Goal: Complete application form: Complete application form

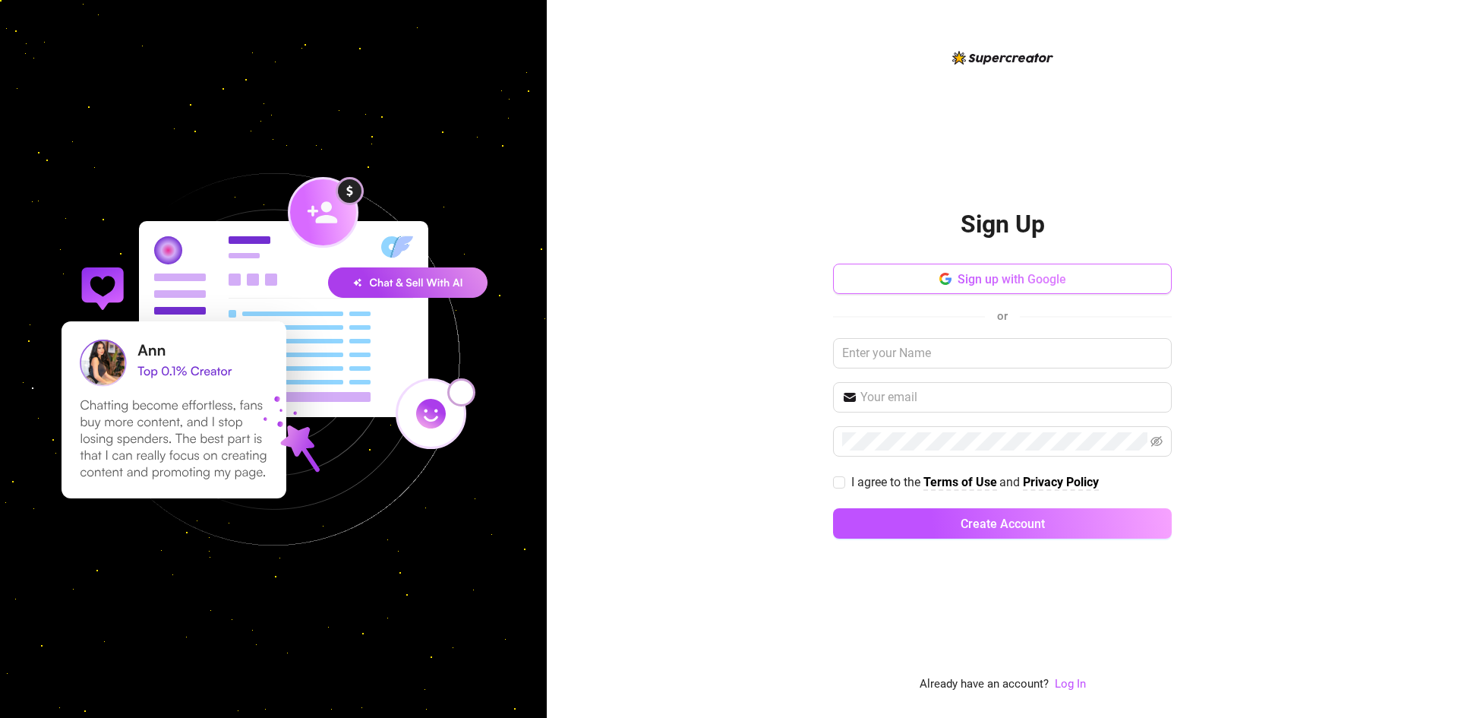
click at [934, 280] on button "Sign up with Google" at bounding box center [1002, 279] width 339 height 30
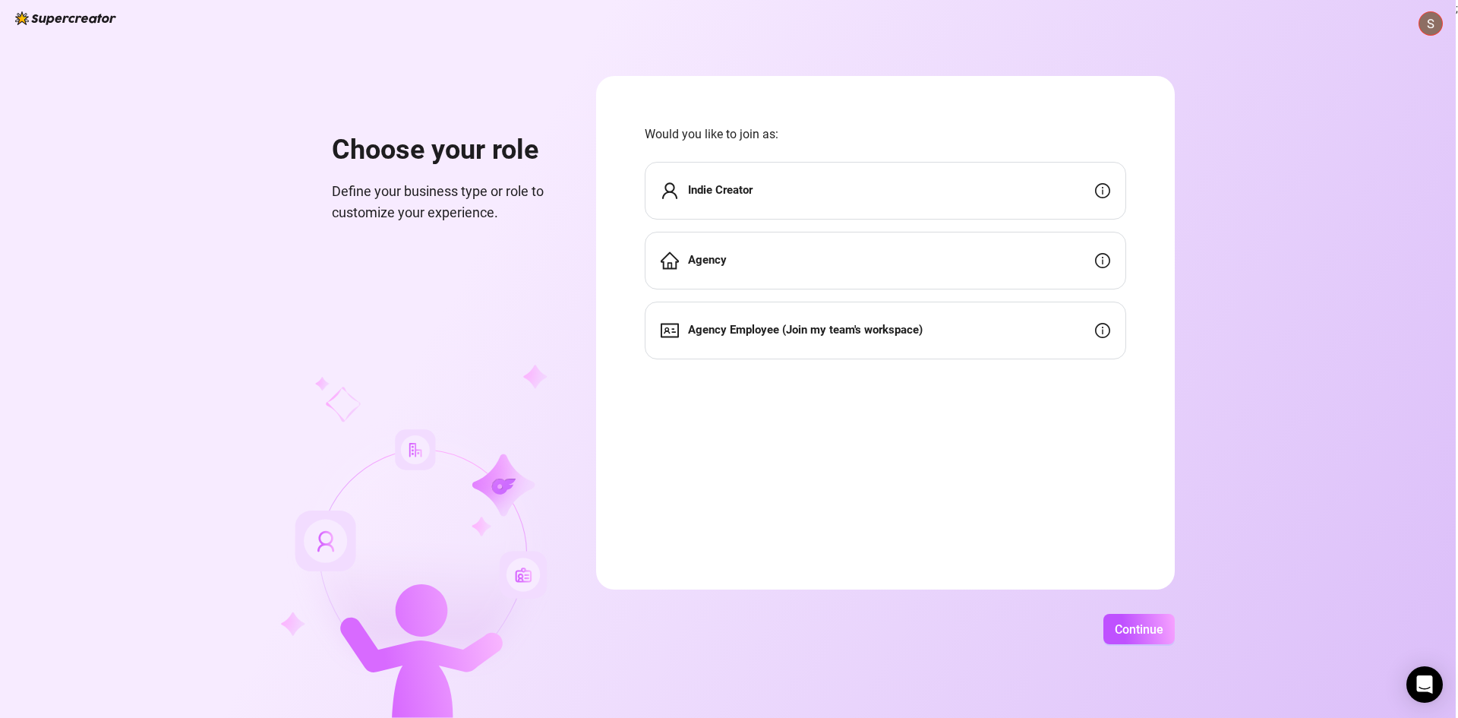
click at [736, 264] on div "Agency" at bounding box center [886, 261] width 482 height 58
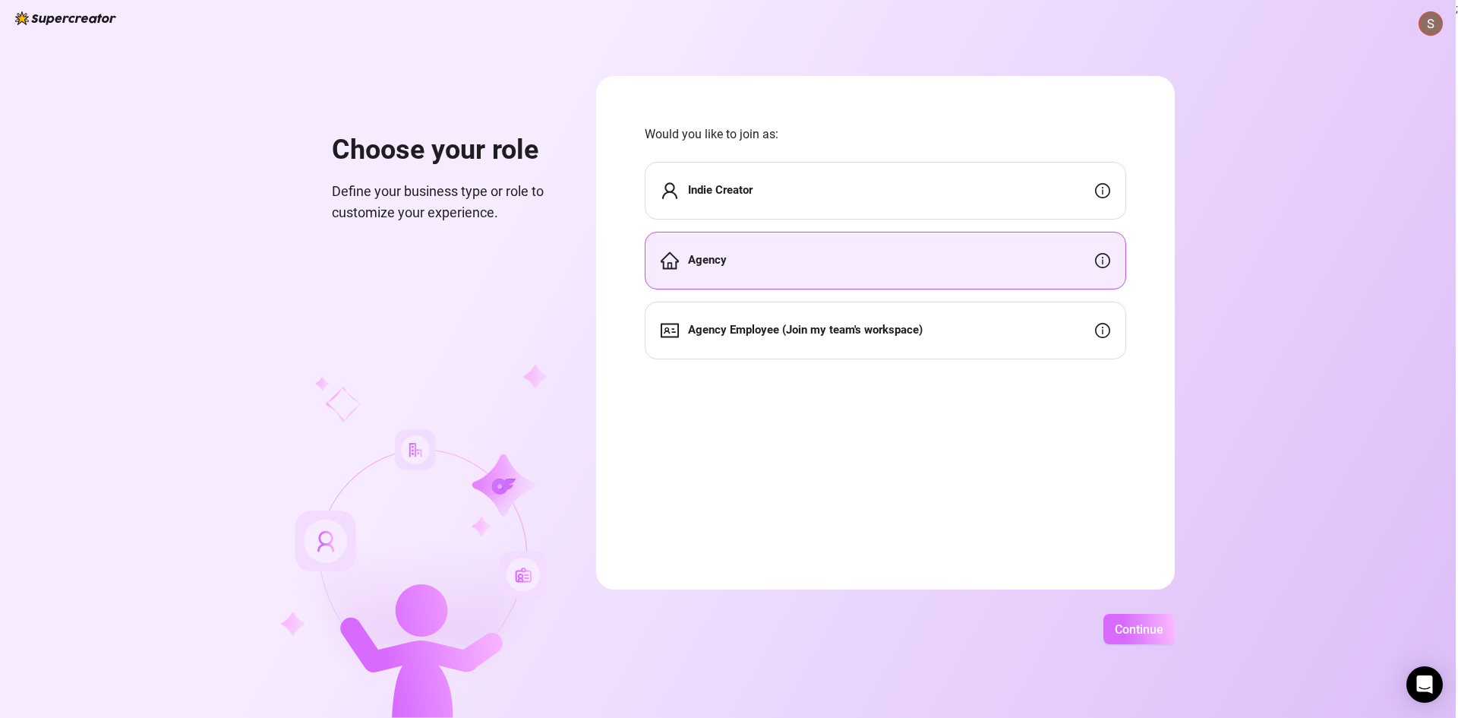
click at [1147, 634] on span "Continue" at bounding box center [1139, 629] width 49 height 14
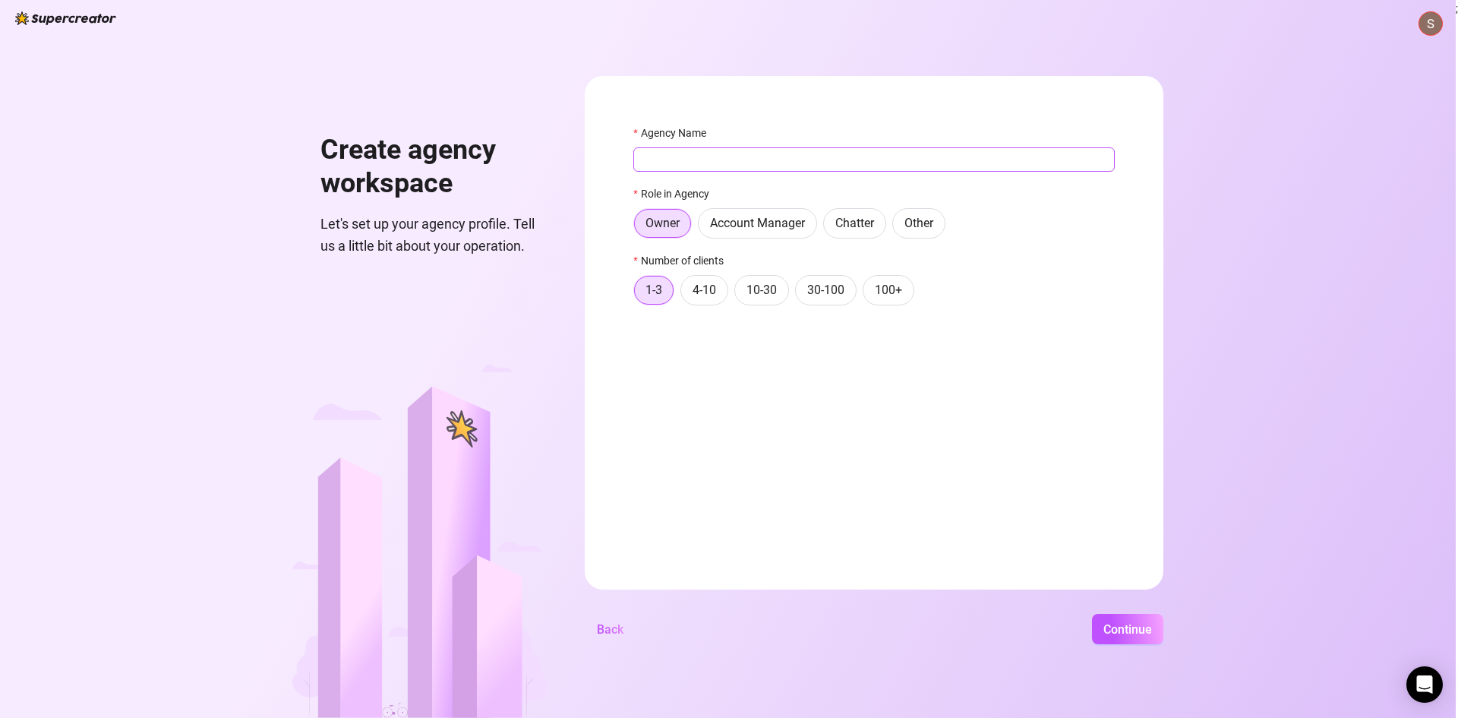
click at [694, 157] on input "Agency Name" at bounding box center [875, 159] width 482 height 24
click at [656, 163] on input "Agency Name" at bounding box center [875, 159] width 482 height 24
click at [705, 163] on input "Soiled Dove" at bounding box center [875, 159] width 482 height 24
drag, startPoint x: 703, startPoint y: 157, endPoint x: 623, endPoint y: 158, distance: 79.8
click at [623, 158] on form "Agency Name Soiled Dove Role in Agency Owner Account Manager Chatter Other Numb…" at bounding box center [874, 332] width 579 height 513
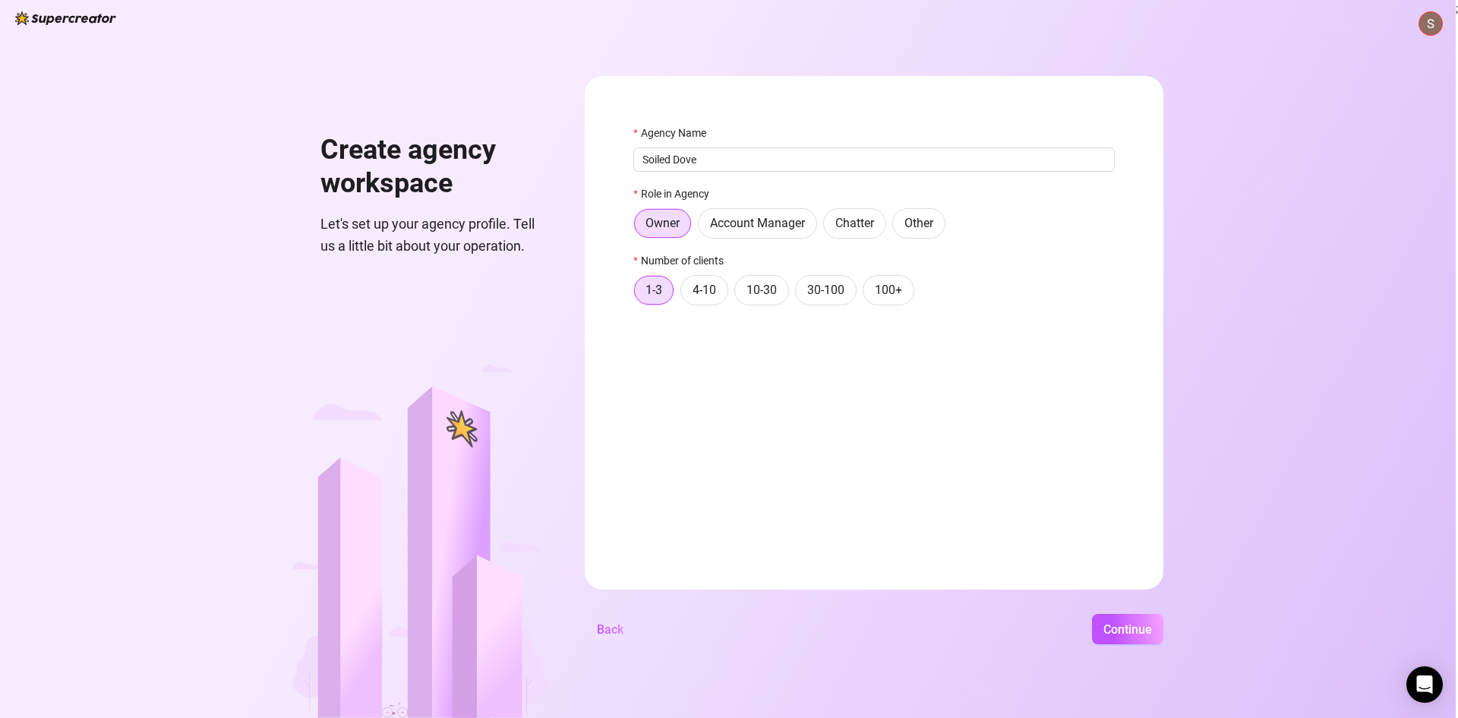
type input "Soiled Dove"
click at [726, 146] on div "Agency Name" at bounding box center [875, 136] width 482 height 23
click at [719, 164] on input "Soiled Dove" at bounding box center [875, 159] width 482 height 24
click at [709, 158] on input "Soiled Dove" at bounding box center [875, 159] width 482 height 24
click at [637, 166] on input "Soiled Dove" at bounding box center [875, 159] width 482 height 24
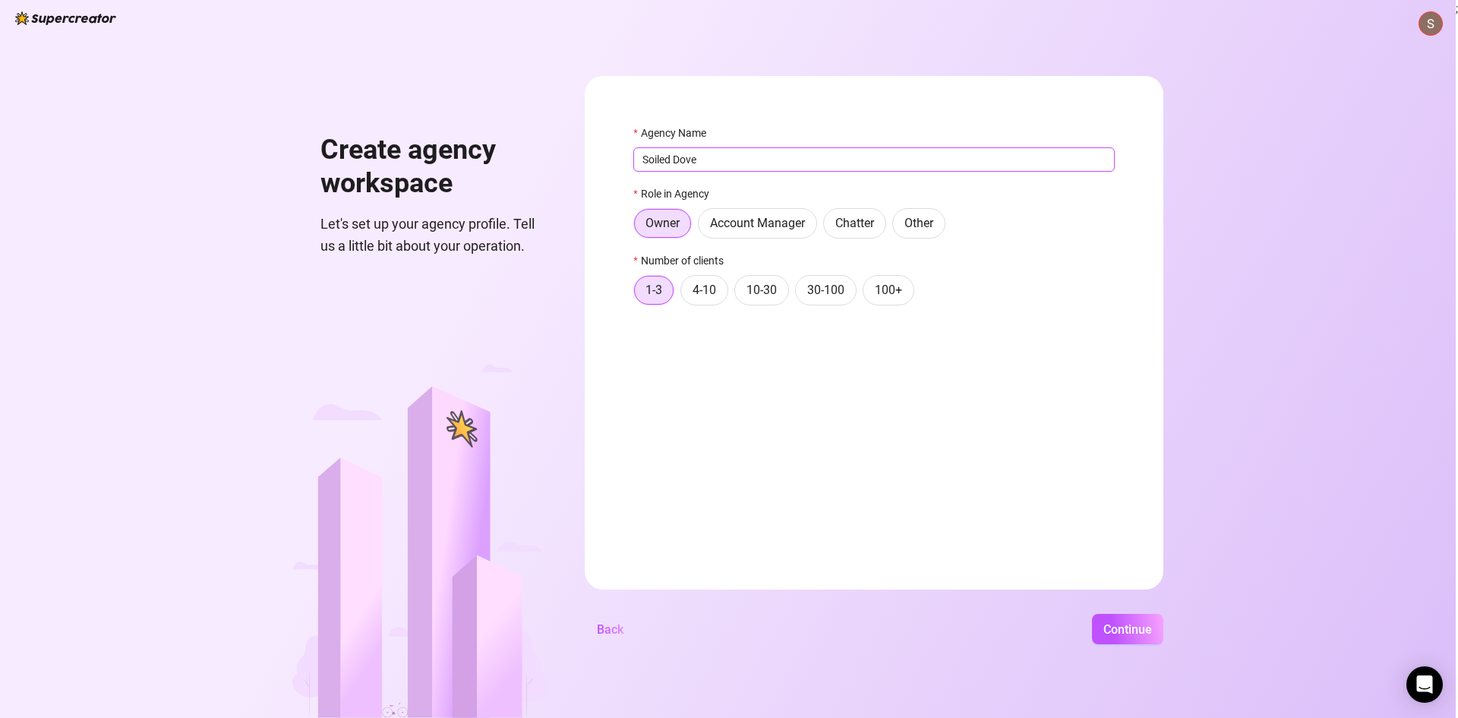
click at [720, 159] on input "Soiled Dove" at bounding box center [875, 159] width 482 height 24
click at [735, 156] on input "Soiled Dove" at bounding box center [875, 159] width 482 height 24
click at [710, 156] on input "Soiled Dove" at bounding box center [875, 159] width 482 height 24
click at [732, 160] on input "Soiled Dove" at bounding box center [875, 159] width 482 height 24
click at [734, 159] on input "Soiled Dove" at bounding box center [875, 159] width 482 height 24
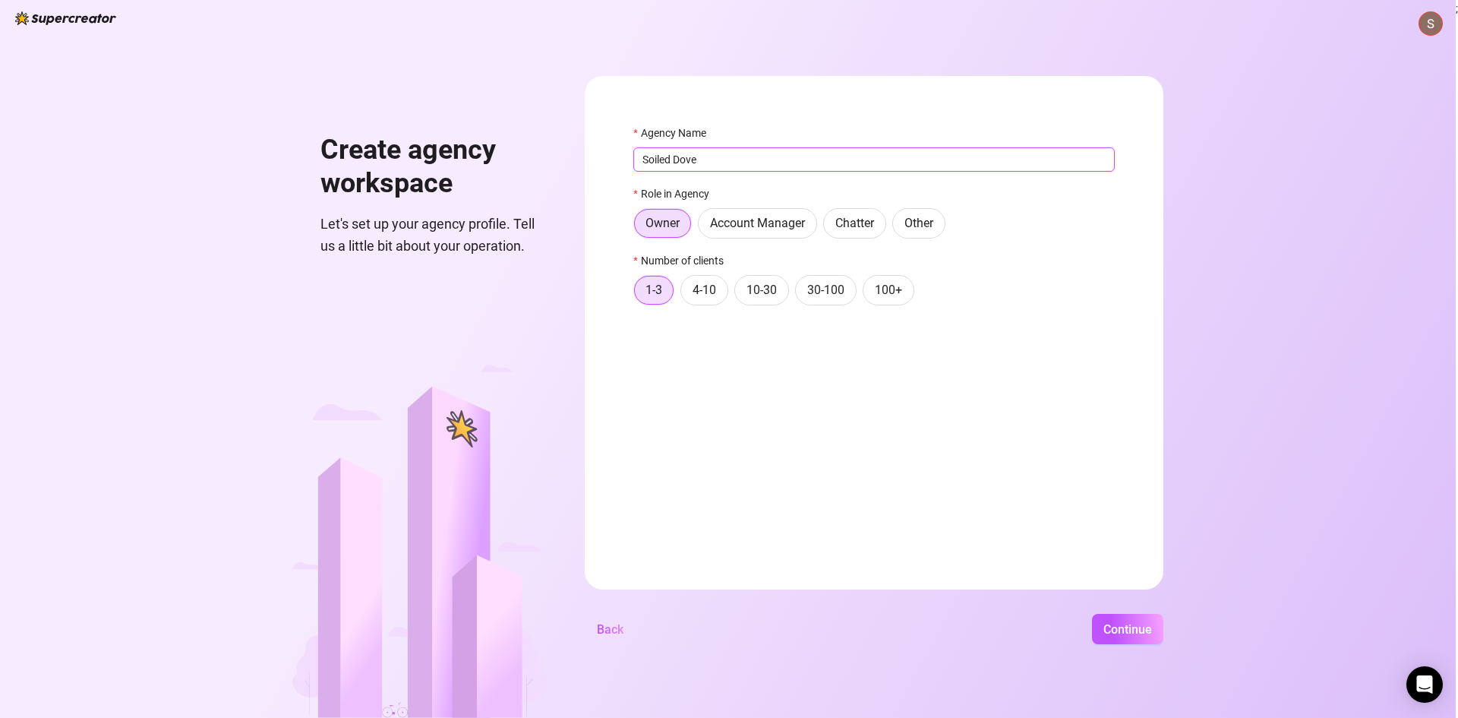
drag, startPoint x: 695, startPoint y: 162, endPoint x: 727, endPoint y: 158, distance: 32.1
click at [725, 159] on input "Soiled Dove" at bounding box center [875, 159] width 482 height 24
click at [727, 158] on input "Soiled Dove" at bounding box center [875, 159] width 482 height 24
click at [707, 166] on input "Soiled Dove" at bounding box center [875, 159] width 482 height 24
drag, startPoint x: 697, startPoint y: 164, endPoint x: 723, endPoint y: 164, distance: 26.6
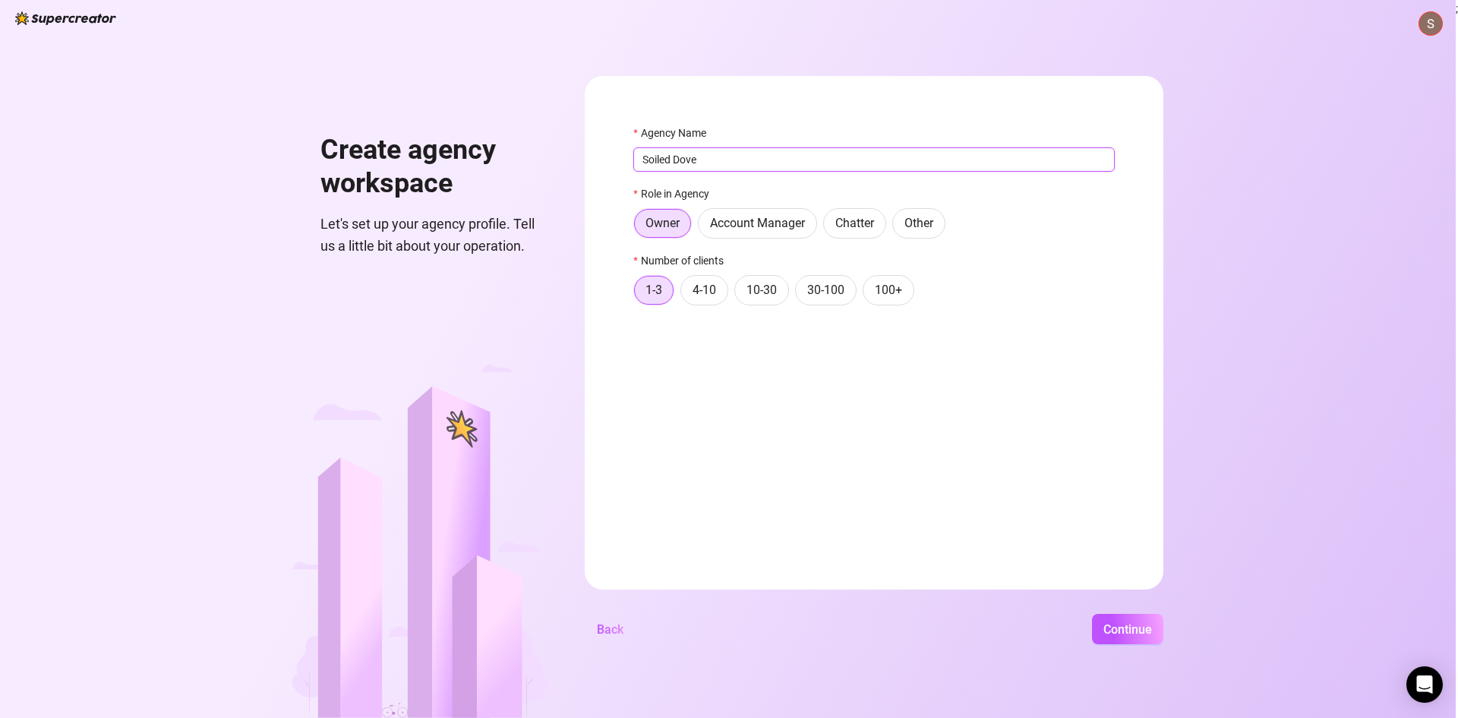
click at [723, 164] on input "Soiled Dove" at bounding box center [875, 159] width 482 height 24
drag, startPoint x: 700, startPoint y: 160, endPoint x: 722, endPoint y: 161, distance: 22.8
click at [722, 161] on input "Soiled Dove" at bounding box center [875, 159] width 482 height 24
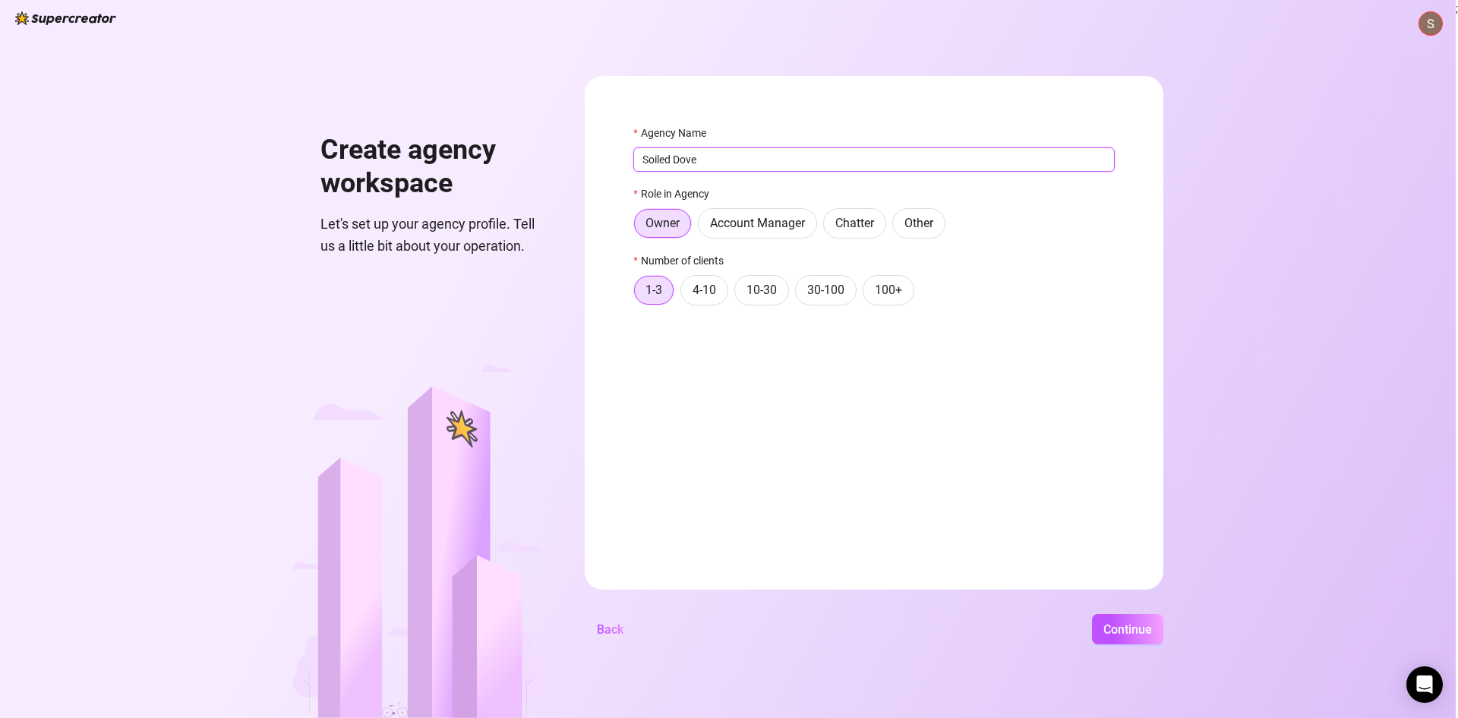
drag, startPoint x: 697, startPoint y: 162, endPoint x: 729, endPoint y: 164, distance: 32.7
click at [729, 164] on input "Soiled Dove" at bounding box center [875, 159] width 482 height 24
drag, startPoint x: 694, startPoint y: 162, endPoint x: 734, endPoint y: 163, distance: 39.5
click at [734, 163] on input "Soiled Dove" at bounding box center [875, 159] width 482 height 24
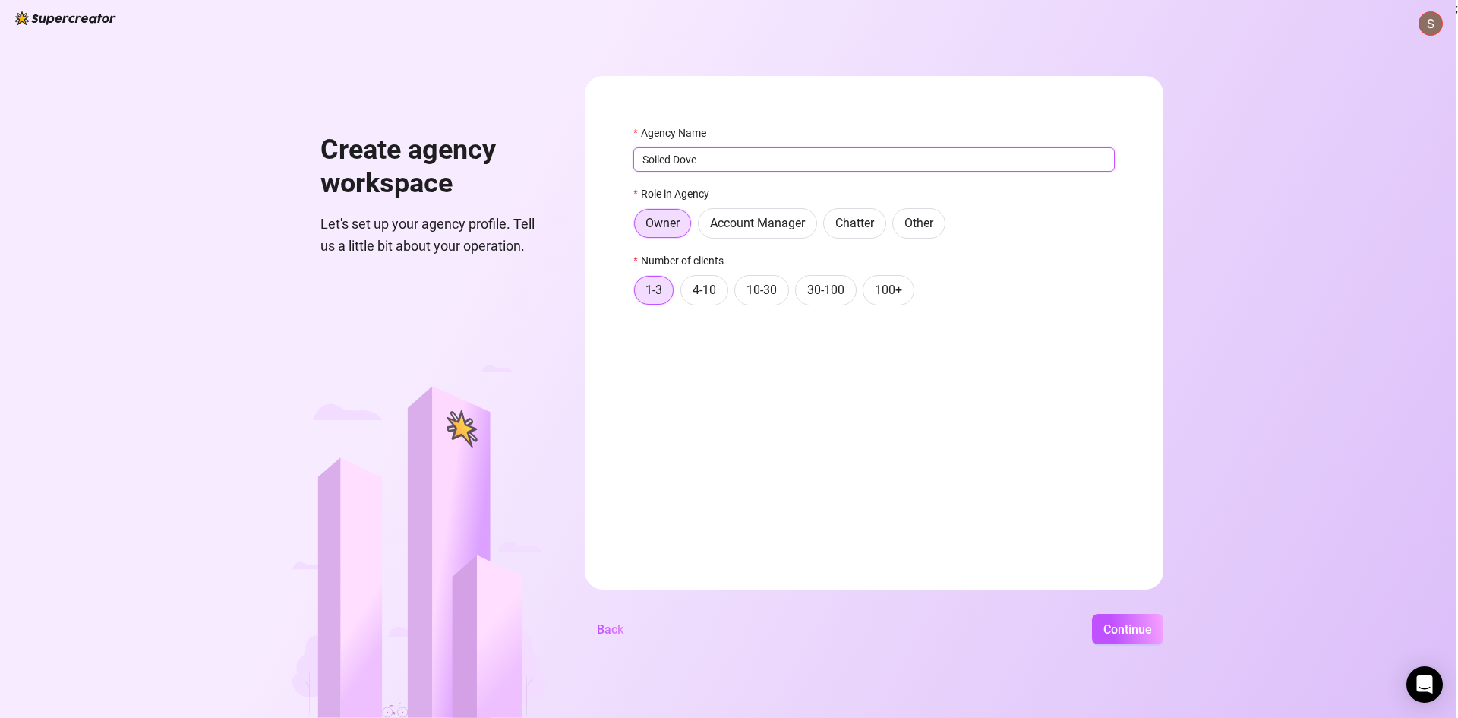
click at [734, 163] on input "Soiled Dove" at bounding box center [875, 159] width 482 height 24
drag, startPoint x: 701, startPoint y: 162, endPoint x: 690, endPoint y: 162, distance: 10.6
click at [690, 162] on input "Soiled Dove" at bounding box center [875, 159] width 482 height 24
drag, startPoint x: 699, startPoint y: 160, endPoint x: 719, endPoint y: 160, distance: 19.7
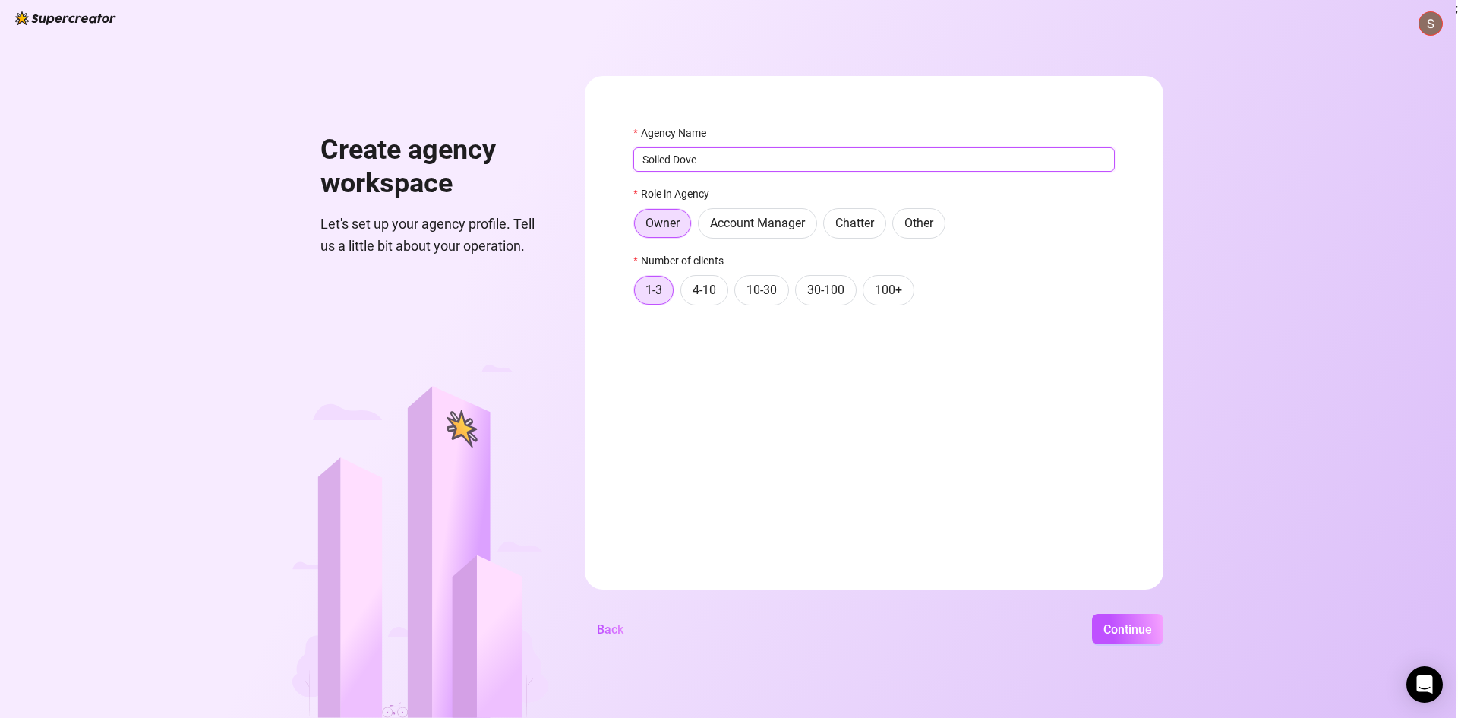
click at [719, 160] on input "Soiled Dove" at bounding box center [875, 159] width 482 height 24
drag, startPoint x: 700, startPoint y: 160, endPoint x: 732, endPoint y: 161, distance: 31.9
click at [731, 161] on input "Soiled Dove" at bounding box center [875, 159] width 482 height 24
click at [732, 161] on input "Soiled Dove" at bounding box center [875, 159] width 482 height 24
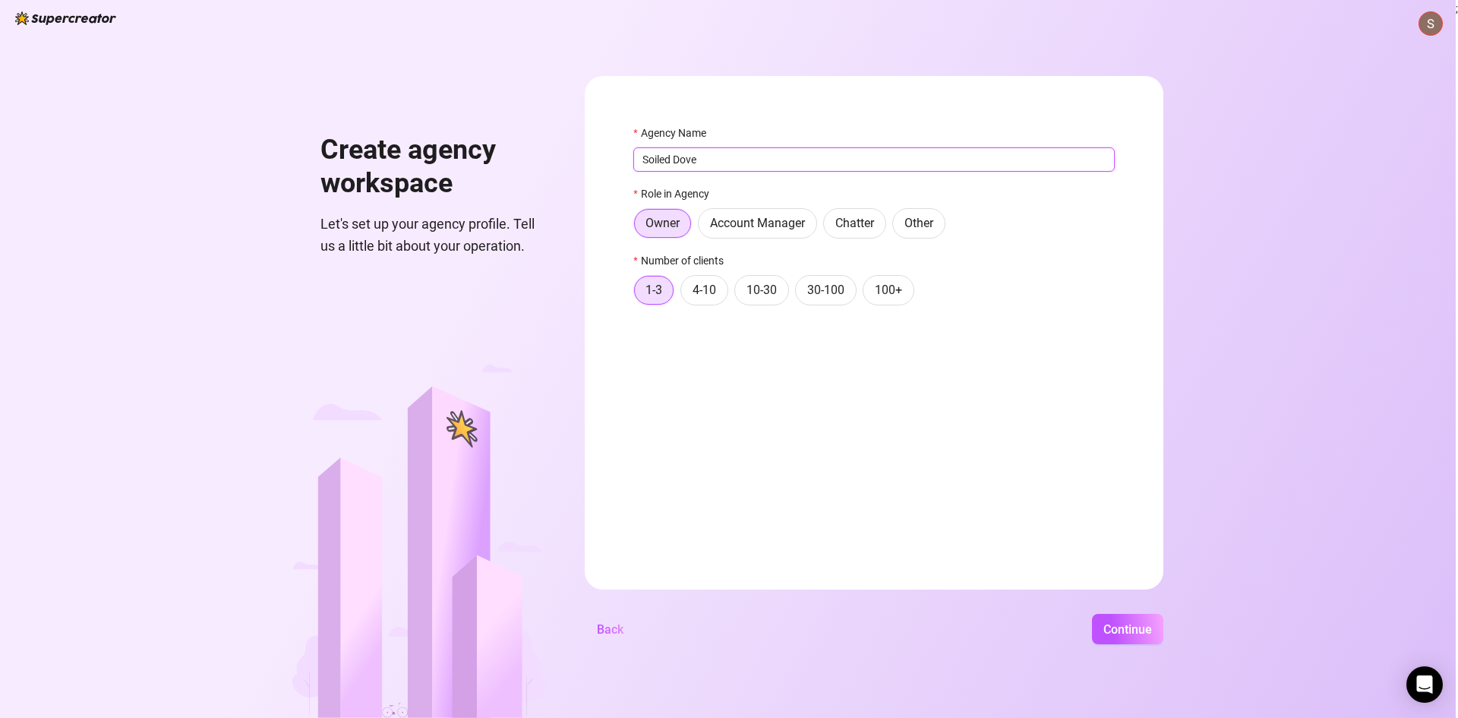
drag, startPoint x: 700, startPoint y: 160, endPoint x: 729, endPoint y: 161, distance: 29.6
click at [729, 161] on input "Soiled Dove" at bounding box center [875, 159] width 482 height 24
drag, startPoint x: 699, startPoint y: 160, endPoint x: 716, endPoint y: 161, distance: 16.7
click at [716, 161] on input "Soiled Dove" at bounding box center [875, 159] width 482 height 24
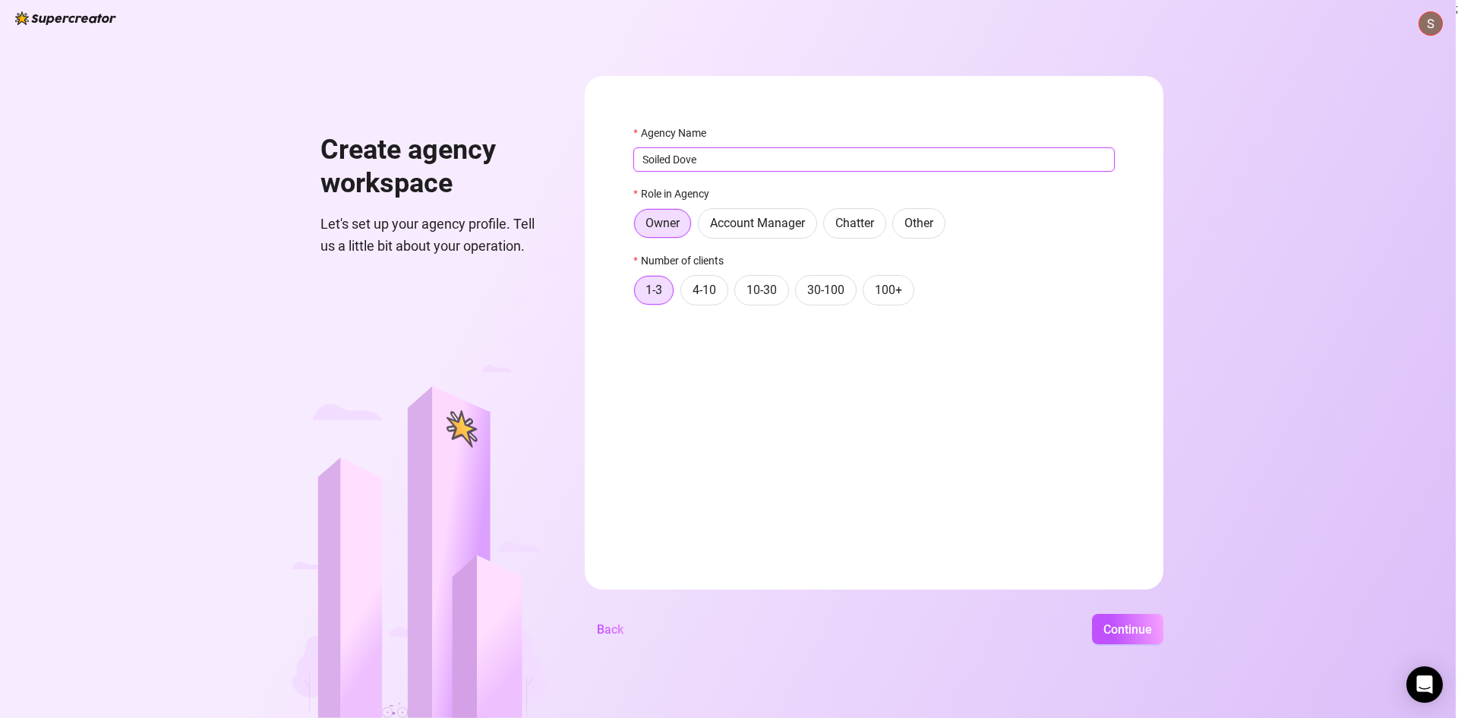
click at [716, 161] on input "Soiled Dove" at bounding box center [875, 159] width 482 height 24
drag, startPoint x: 696, startPoint y: 160, endPoint x: 724, endPoint y: 162, distance: 28.1
click at [724, 162] on input "Soiled Dove" at bounding box center [875, 159] width 482 height 24
click at [717, 162] on input "Soiled Dove" at bounding box center [875, 159] width 482 height 24
drag, startPoint x: 699, startPoint y: 161, endPoint x: 720, endPoint y: 161, distance: 21.3
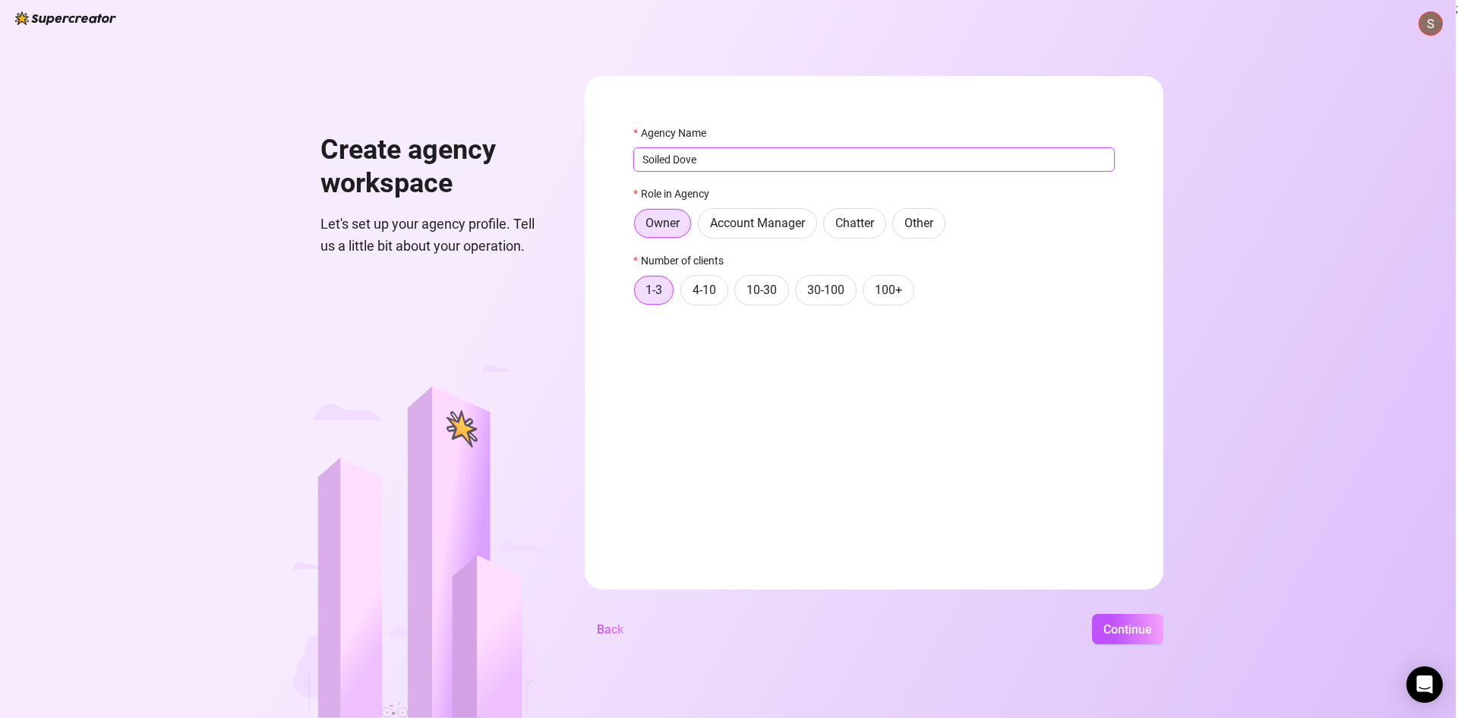
click at [720, 161] on input "Soiled Dove" at bounding box center [875, 159] width 482 height 24
drag, startPoint x: 698, startPoint y: 159, endPoint x: 728, endPoint y: 159, distance: 29.6
click at [728, 159] on input "Soiled Dove" at bounding box center [875, 159] width 482 height 24
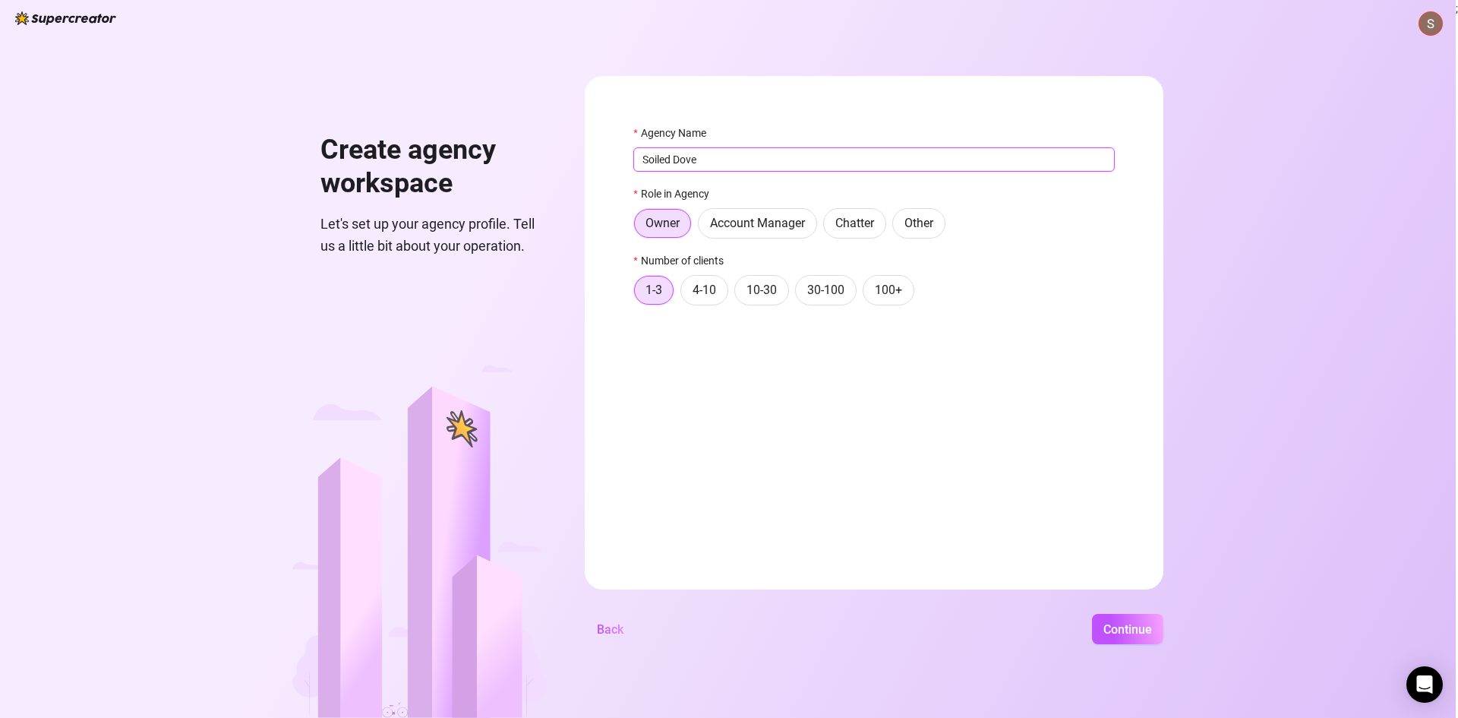
drag, startPoint x: 697, startPoint y: 157, endPoint x: 722, endPoint y: 159, distance: 24.4
click at [722, 159] on input "Soiled Dove" at bounding box center [875, 159] width 482 height 24
drag, startPoint x: 698, startPoint y: 158, endPoint x: 719, endPoint y: 160, distance: 20.6
click at [719, 160] on input "Soiled Dove" at bounding box center [875, 159] width 482 height 24
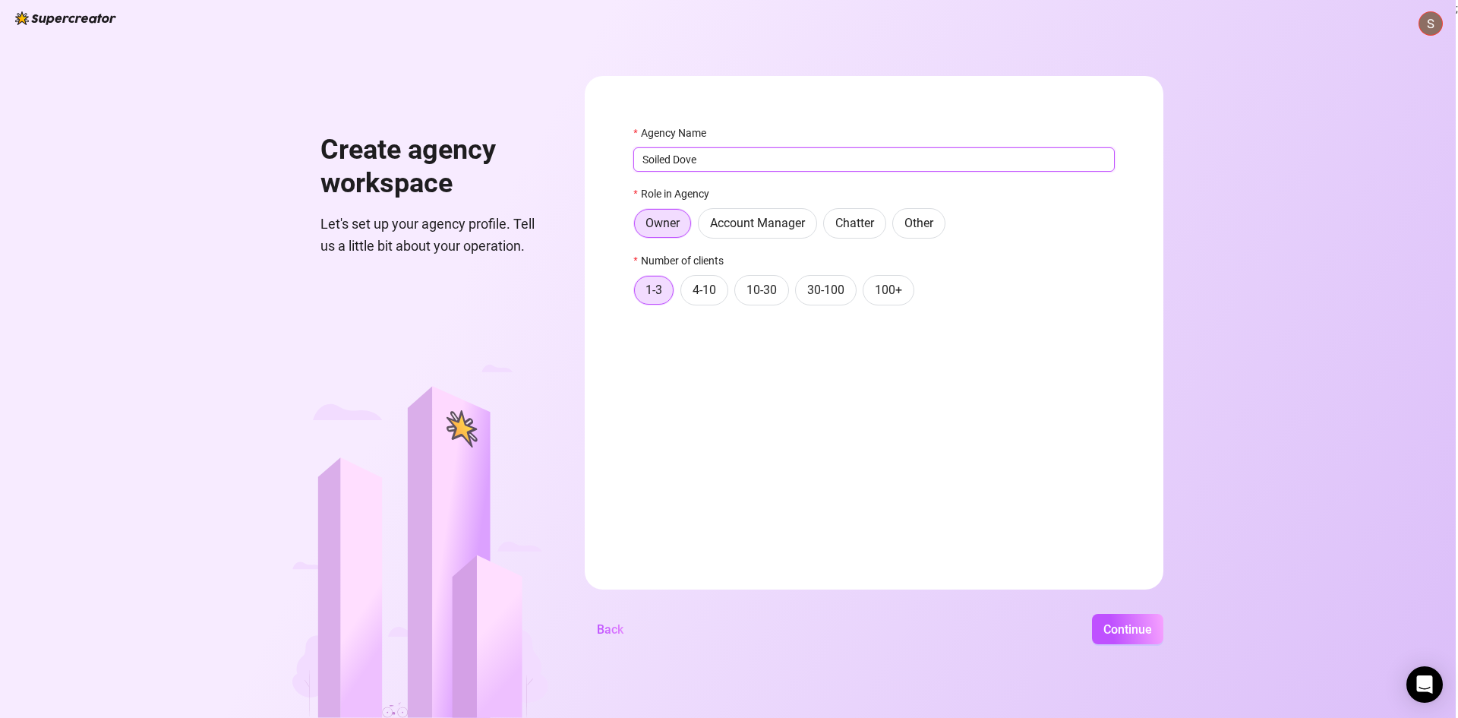
click at [719, 160] on input "Soiled Dove" at bounding box center [875, 159] width 482 height 24
drag, startPoint x: 698, startPoint y: 160, endPoint x: 719, endPoint y: 160, distance: 20.5
click at [719, 160] on input "Soiled Dove" at bounding box center [875, 159] width 482 height 24
drag, startPoint x: 697, startPoint y: 160, endPoint x: 719, endPoint y: 160, distance: 22.8
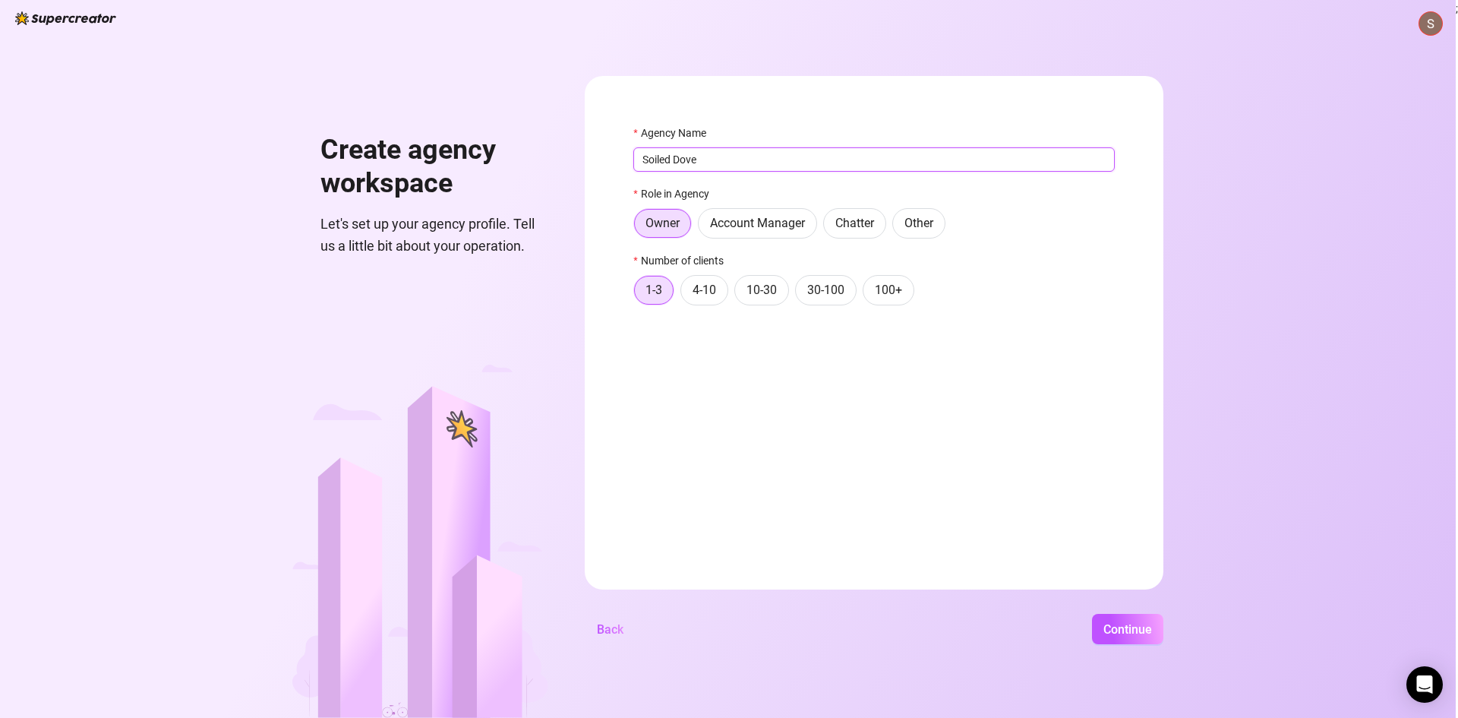
click at [719, 160] on input "Soiled Dove" at bounding box center [875, 159] width 482 height 24
click at [700, 159] on input "Soiled Dove" at bounding box center [875, 159] width 482 height 24
drag, startPoint x: 700, startPoint y: 159, endPoint x: 713, endPoint y: 159, distance: 12.9
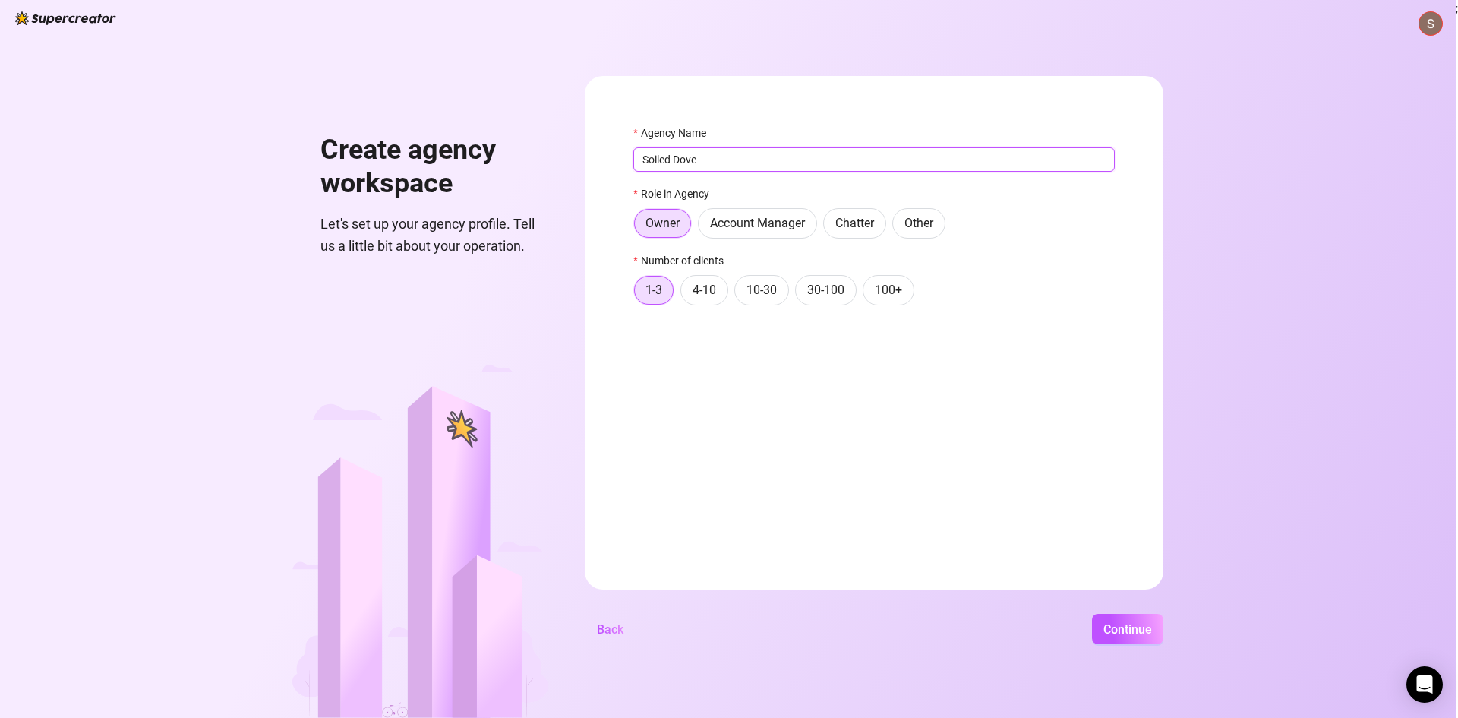
click at [713, 159] on input "Soiled Dove" at bounding box center [875, 159] width 482 height 24
drag, startPoint x: 699, startPoint y: 159, endPoint x: 716, endPoint y: 162, distance: 17.7
click at [716, 162] on input "Soiled Dove" at bounding box center [875, 159] width 482 height 24
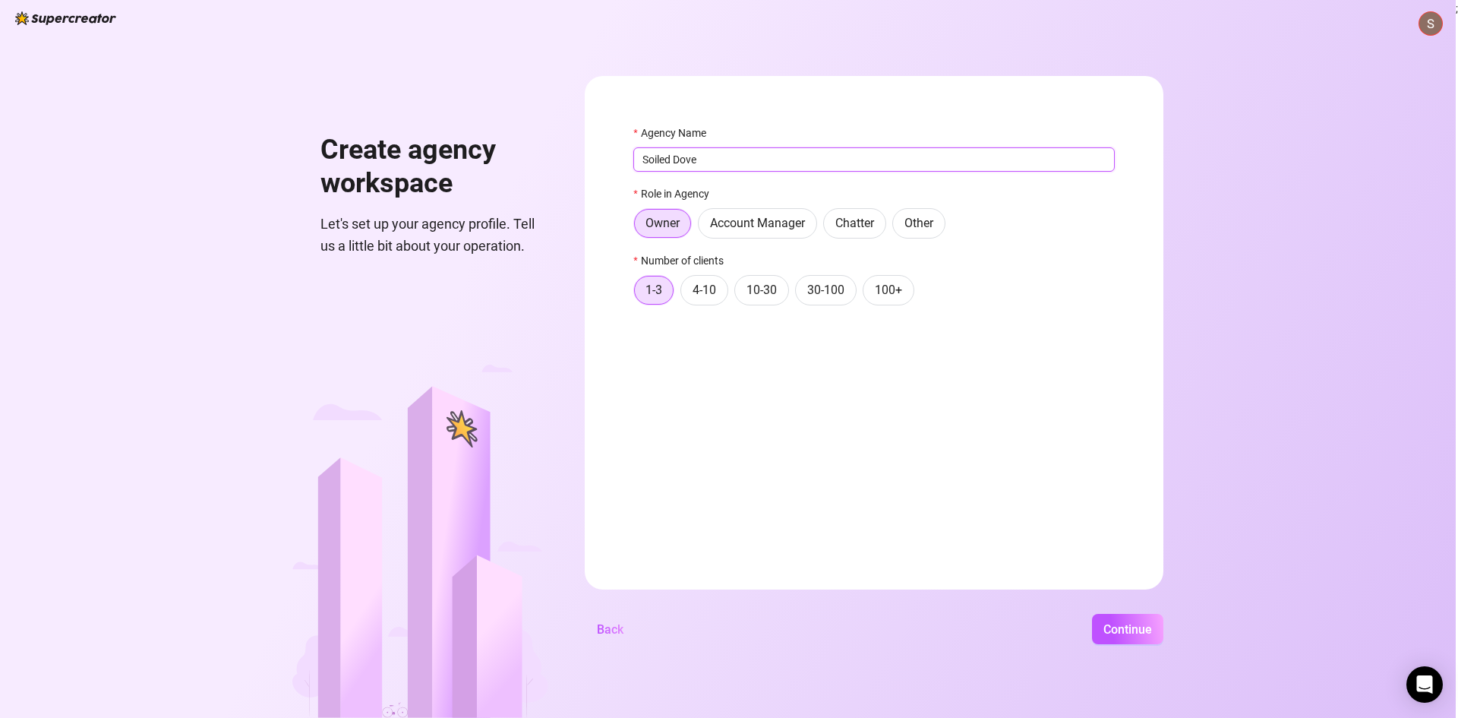
drag, startPoint x: 698, startPoint y: 157, endPoint x: 714, endPoint y: 159, distance: 16.0
click at [714, 159] on input "Soiled Dove" at bounding box center [875, 159] width 482 height 24
drag, startPoint x: 698, startPoint y: 159, endPoint x: 713, endPoint y: 160, distance: 15.2
click at [713, 160] on input "Soiled Dove" at bounding box center [875, 159] width 482 height 24
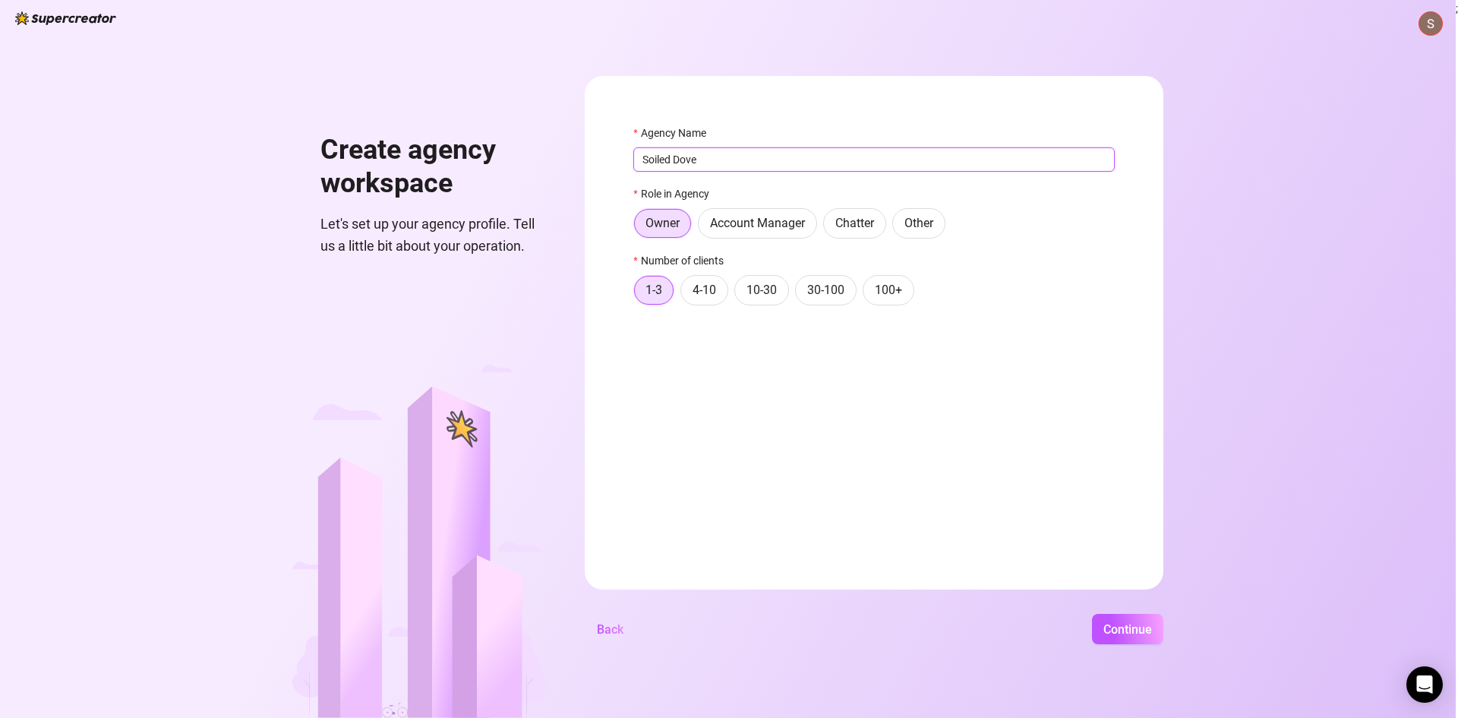
click at [713, 160] on input "Soiled Dove" at bounding box center [875, 159] width 482 height 24
drag, startPoint x: 697, startPoint y: 159, endPoint x: 718, endPoint y: 160, distance: 20.6
click at [718, 160] on input "Soiled Dove" at bounding box center [875, 159] width 482 height 24
drag, startPoint x: 697, startPoint y: 162, endPoint x: 733, endPoint y: 163, distance: 35.7
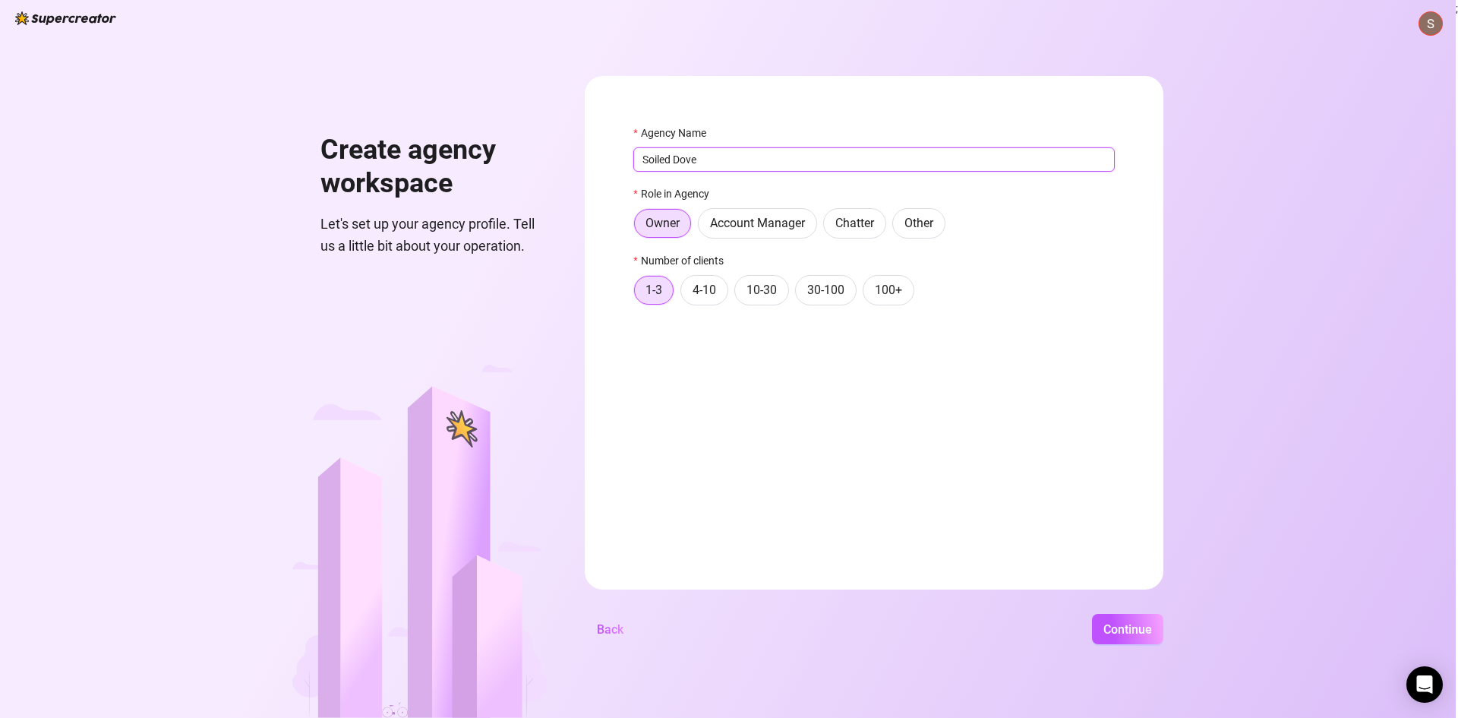
click at [733, 163] on input "Soiled Dove" at bounding box center [875, 159] width 482 height 24
drag, startPoint x: 698, startPoint y: 158, endPoint x: 723, endPoint y: 160, distance: 25.2
click at [723, 160] on input "Soiled Dove" at bounding box center [875, 159] width 482 height 24
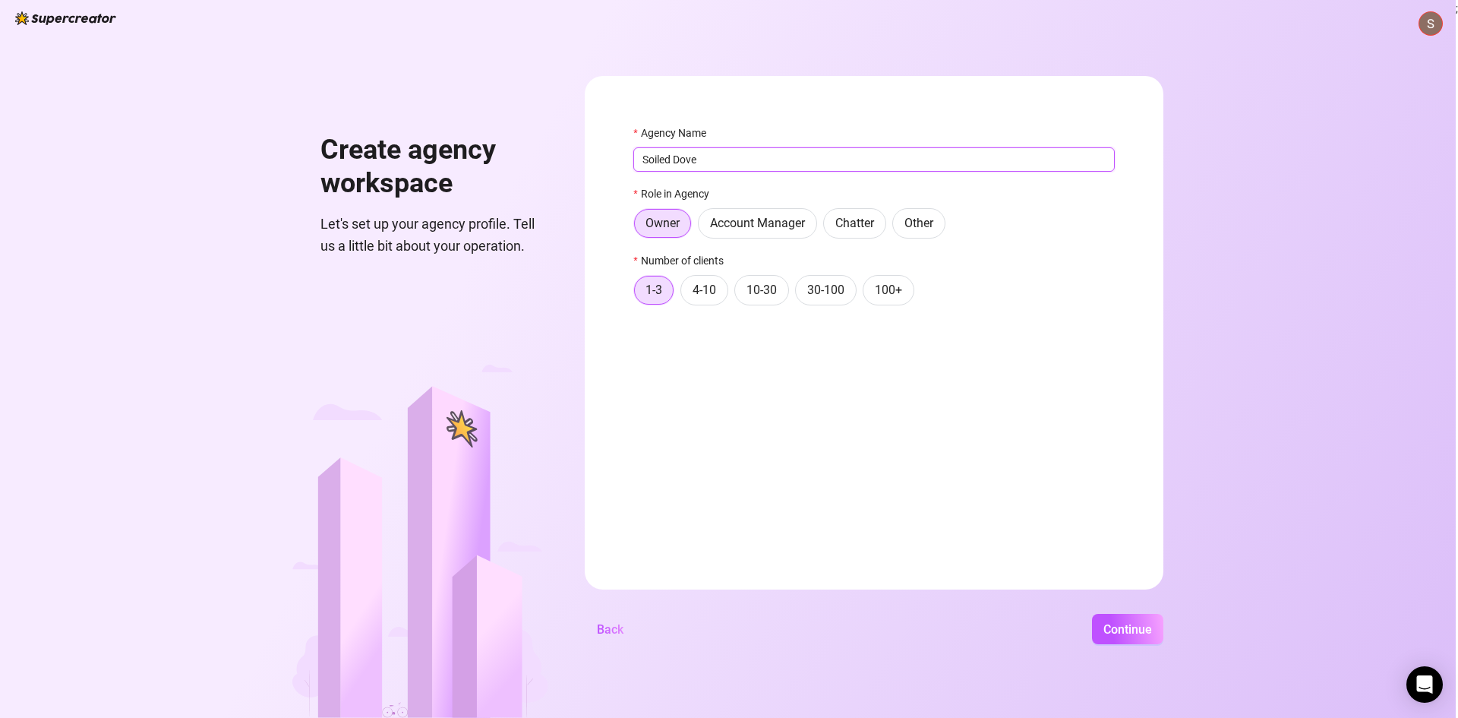
drag, startPoint x: 697, startPoint y: 161, endPoint x: 720, endPoint y: 161, distance: 23.5
click at [720, 161] on input "Soiled Dove" at bounding box center [875, 159] width 482 height 24
drag, startPoint x: 698, startPoint y: 161, endPoint x: 718, endPoint y: 160, distance: 19.8
click at [718, 160] on input "Soiled Dove" at bounding box center [875, 159] width 482 height 24
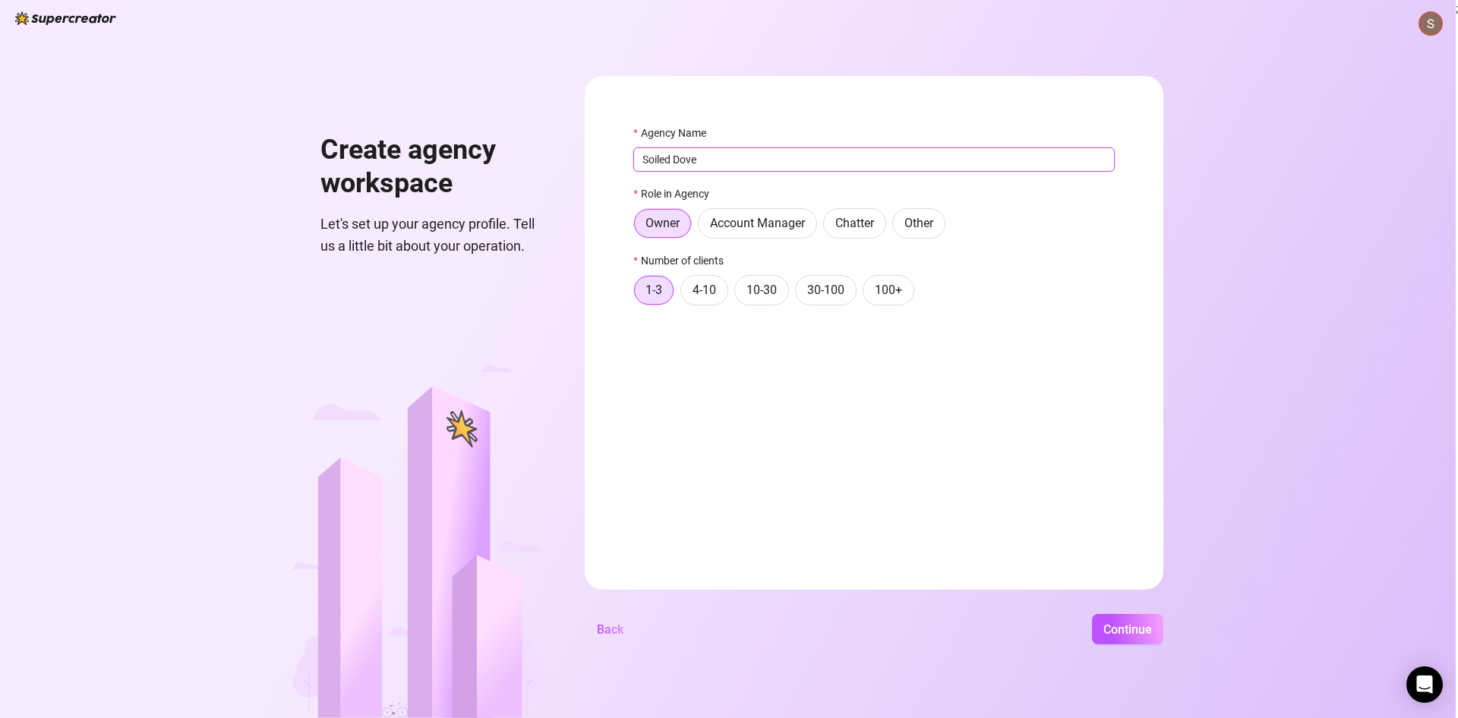
click at [718, 160] on input "Soiled Dove" at bounding box center [875, 159] width 482 height 24
drag, startPoint x: 699, startPoint y: 162, endPoint x: 739, endPoint y: 168, distance: 40.7
click at [739, 168] on input "Soiled Dove" at bounding box center [875, 159] width 482 height 24
click at [933, 132] on div "Agency Name" at bounding box center [875, 136] width 482 height 23
